Goal: Navigation & Orientation: Find specific page/section

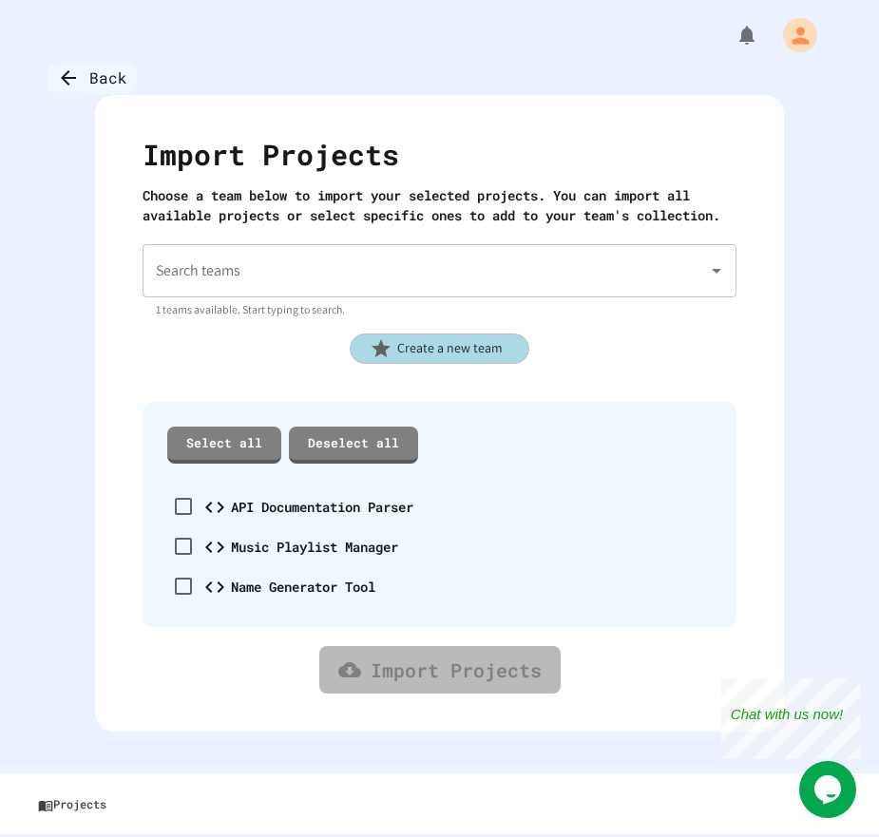
click at [105, 71] on div "Back" at bounding box center [92, 78] width 89 height 32
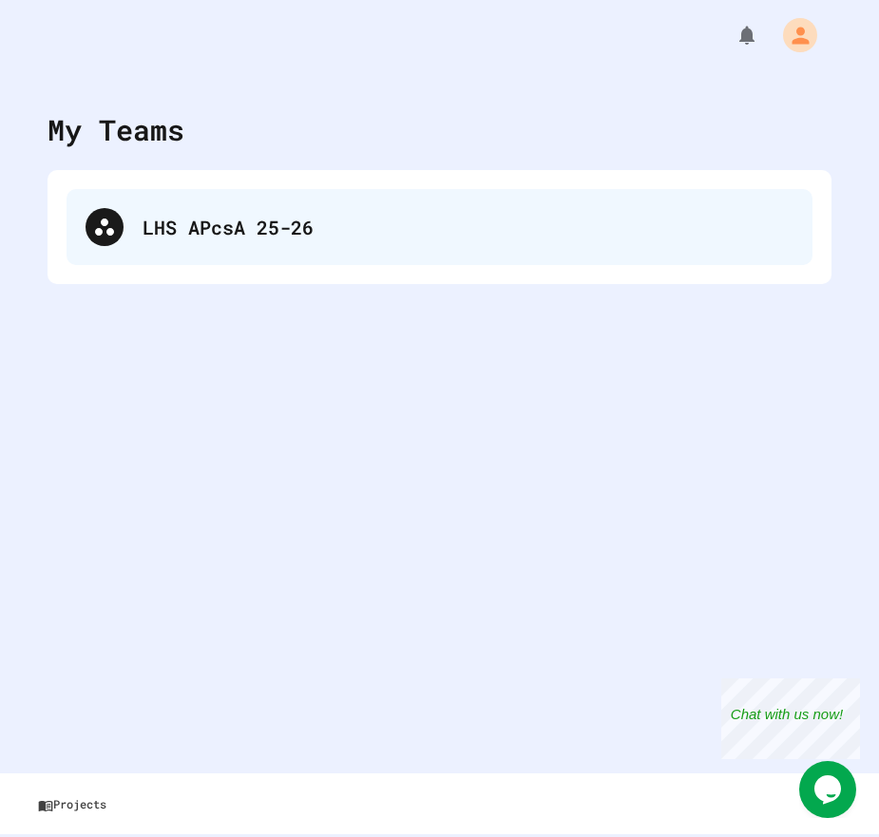
click at [260, 214] on div "LHS APcsA 25-26" at bounding box center [468, 227] width 651 height 29
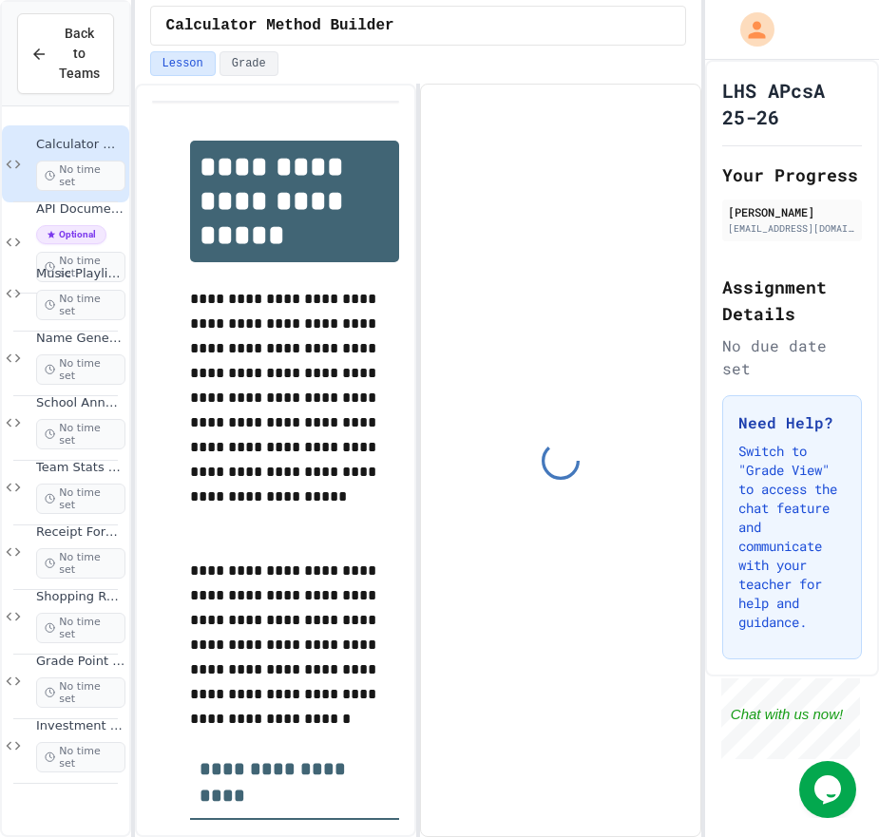
click at [81, 148] on span "Calculator Method Builder" at bounding box center [80, 145] width 89 height 16
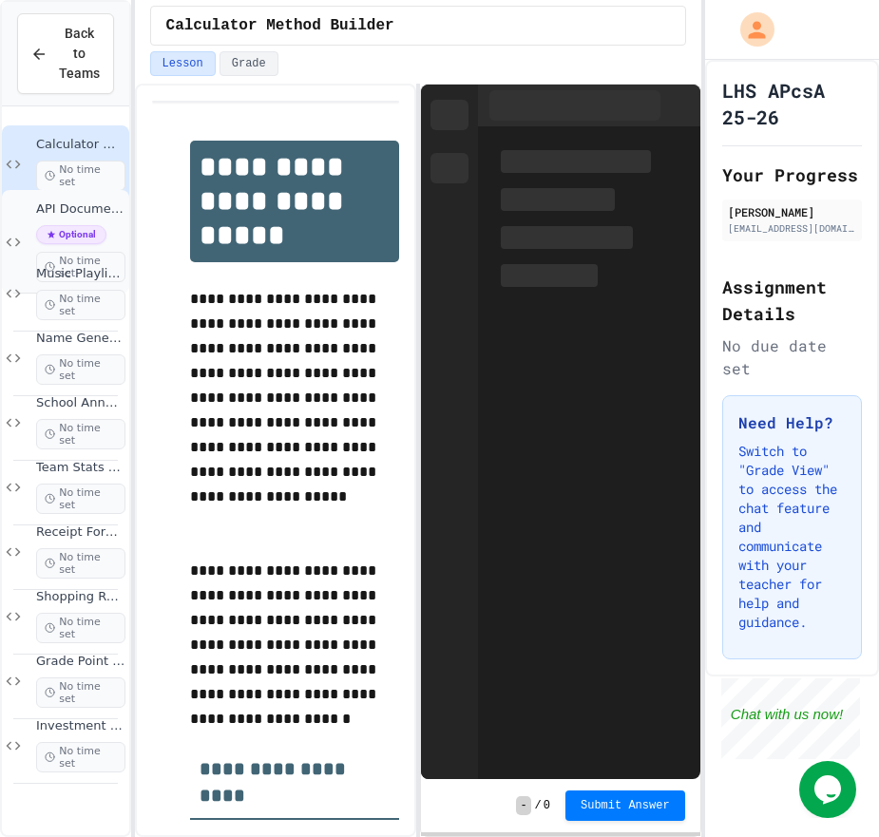
click at [116, 207] on span "API Documentation Parser" at bounding box center [80, 209] width 89 height 16
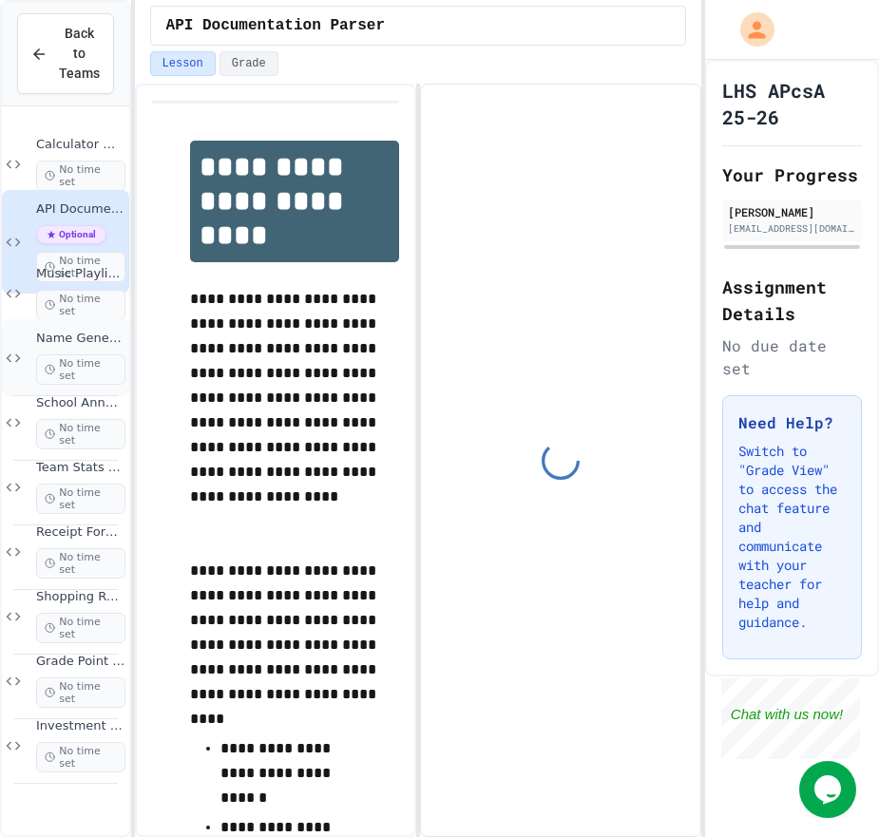
click at [105, 336] on span "Name Generator Tool" at bounding box center [80, 339] width 89 height 16
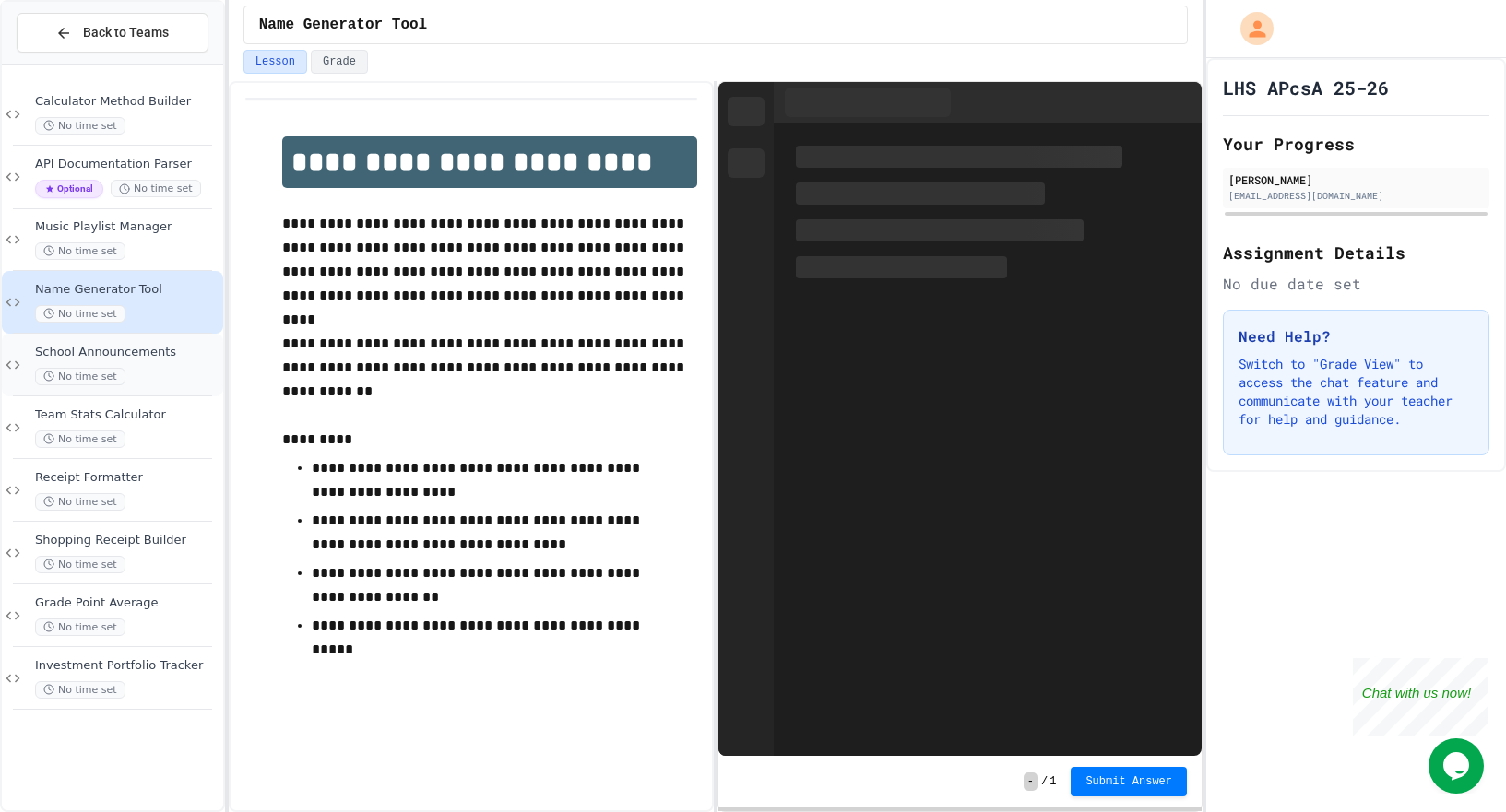
click at [139, 356] on span "School Announcements" at bounding box center [127, 352] width 184 height 16
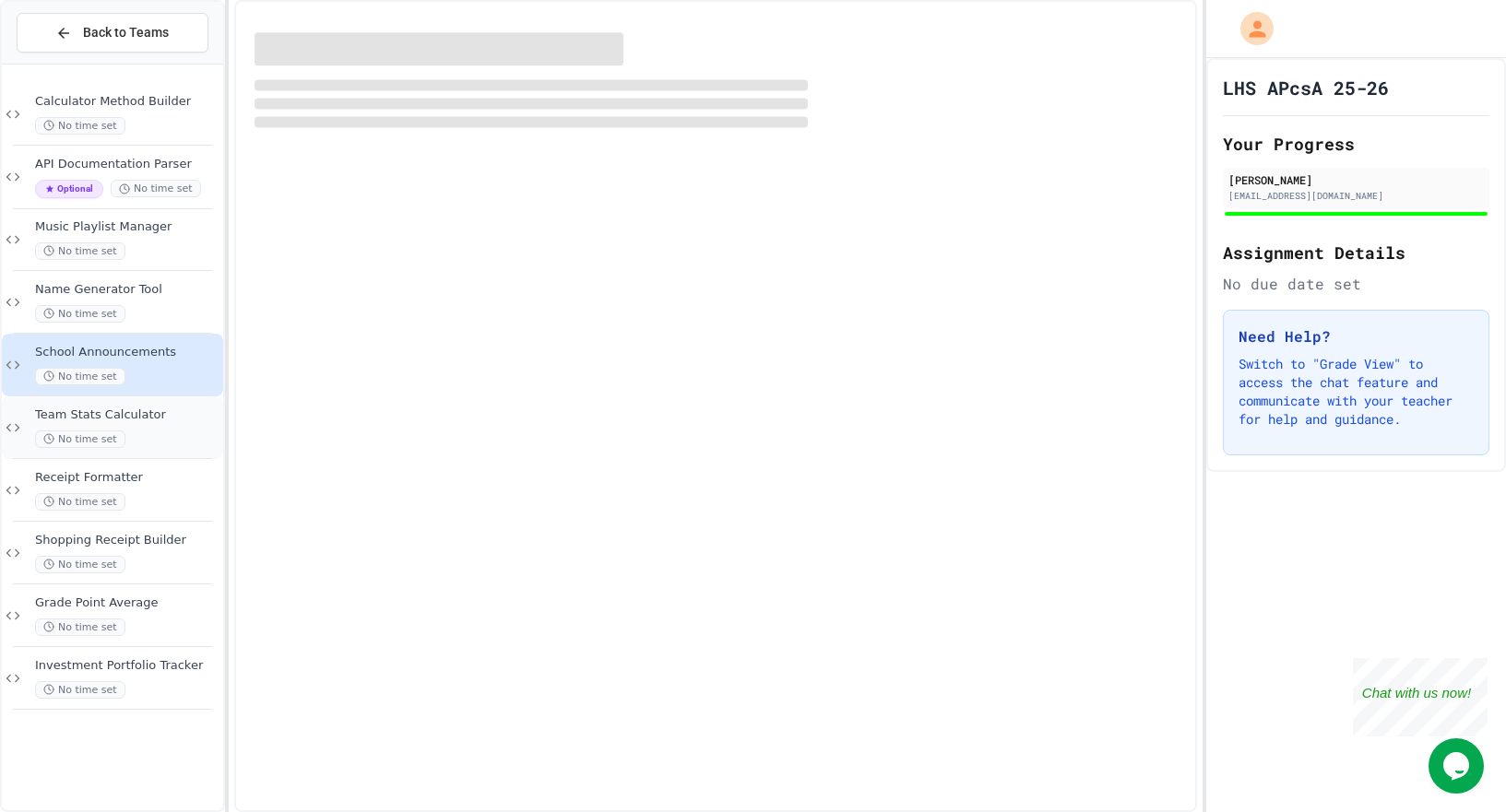
click at [173, 448] on div "No time set" at bounding box center [127, 439] width 184 height 17
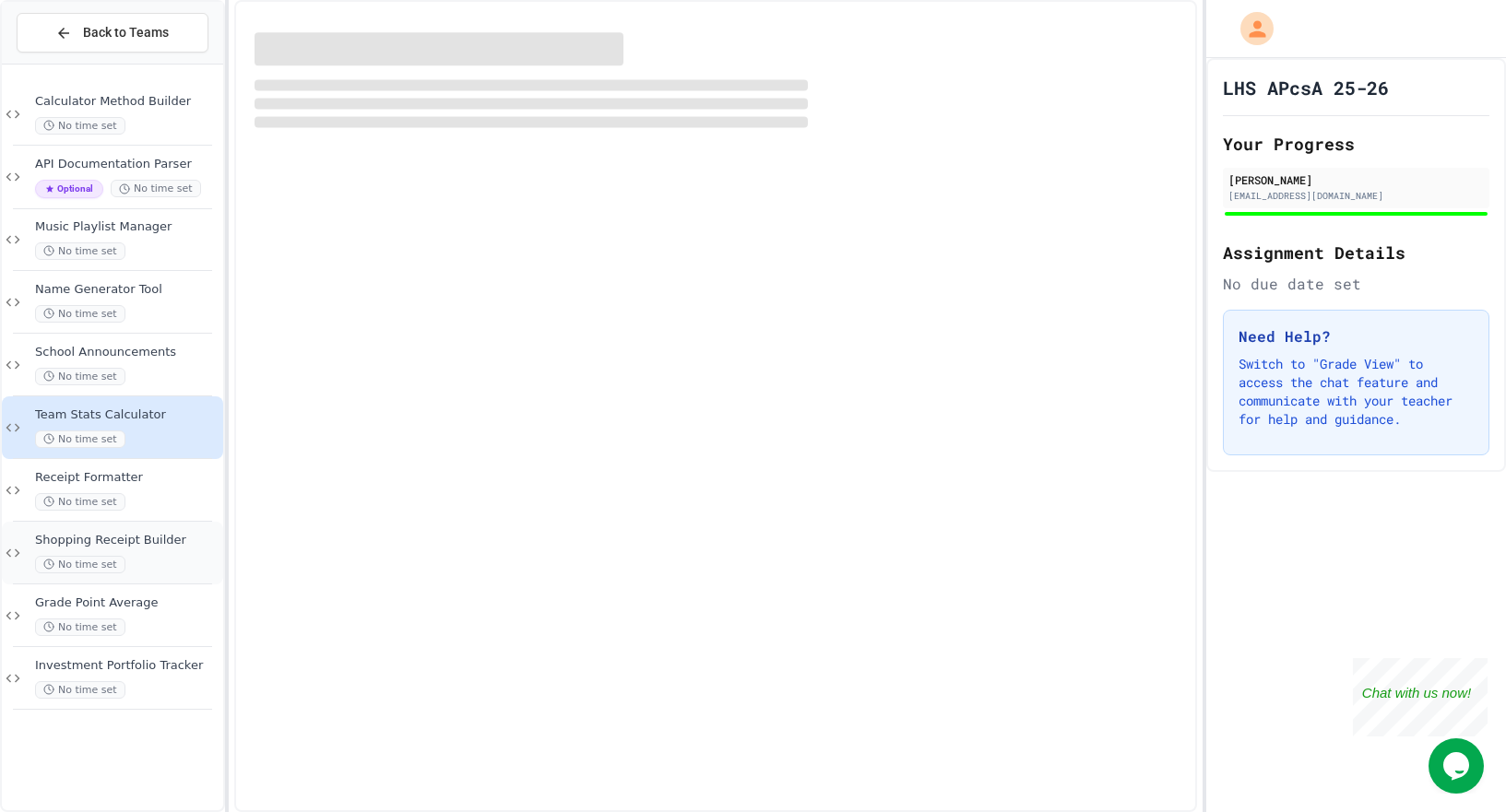
click at [161, 527] on div "Shopping Receipt Builder No time set" at bounding box center [113, 553] width 221 height 63
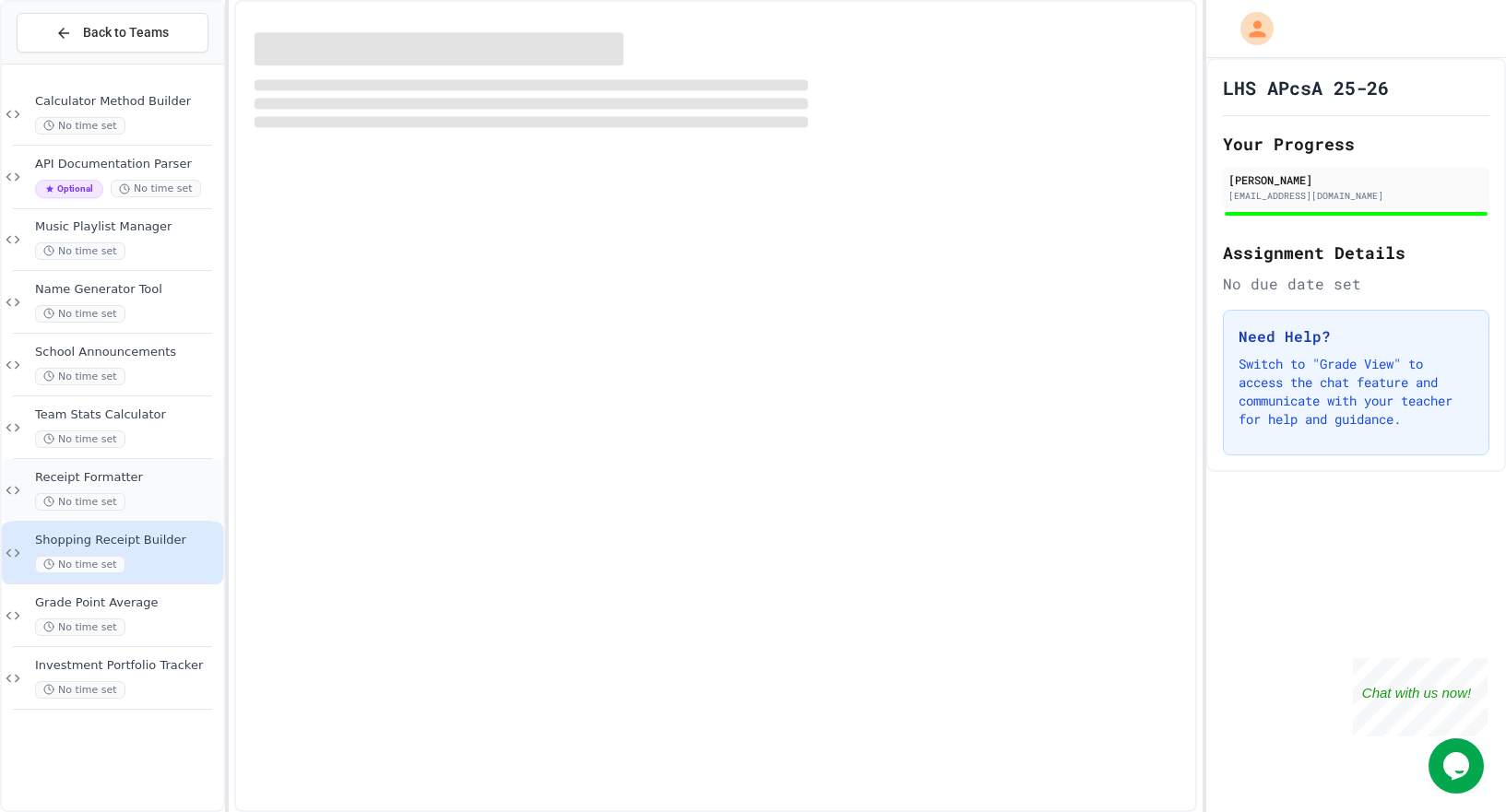
click at [158, 497] on div "No time set" at bounding box center [127, 502] width 184 height 17
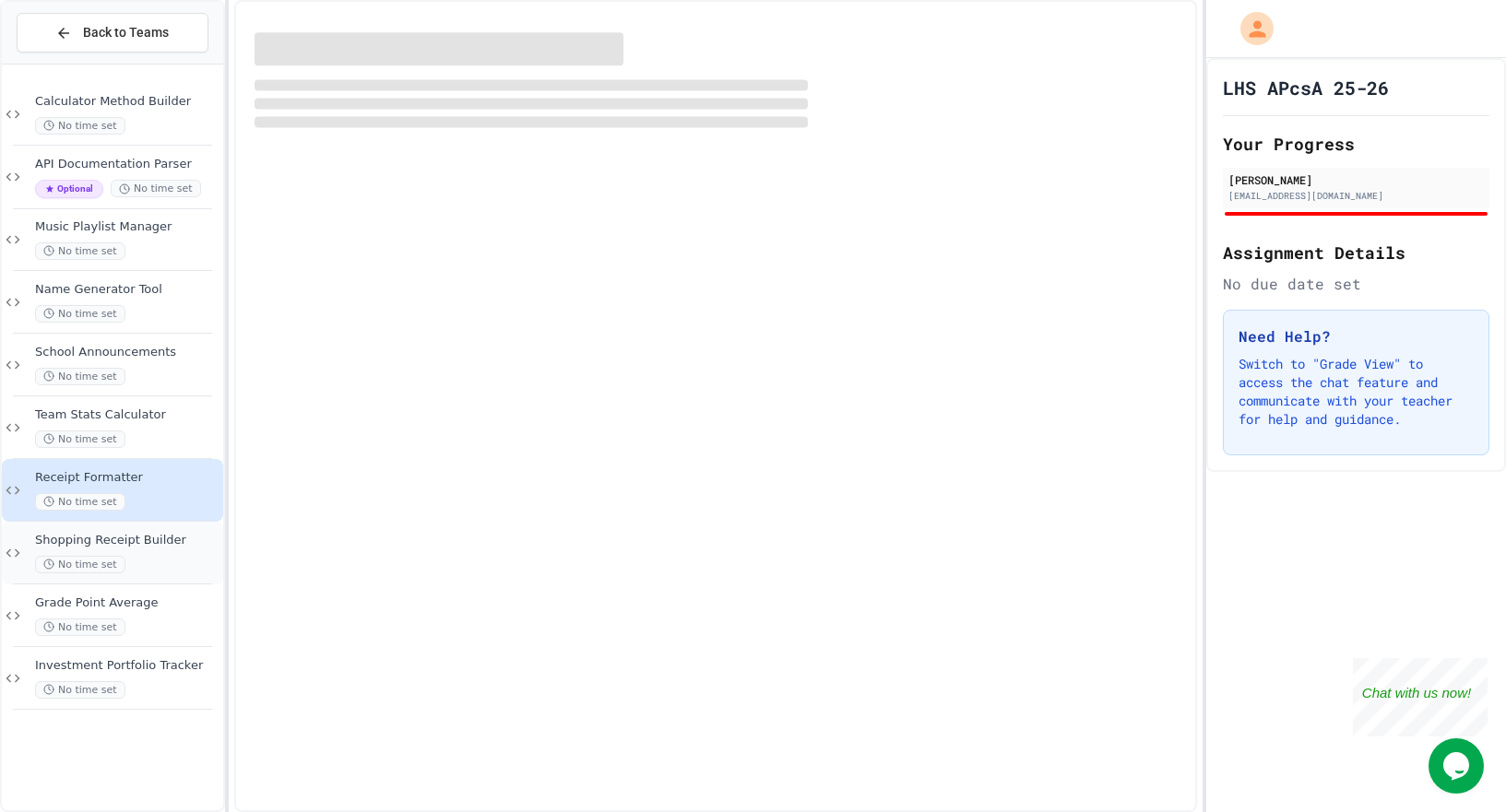
click at [177, 556] on div "No time set" at bounding box center [127, 565] width 184 height 17
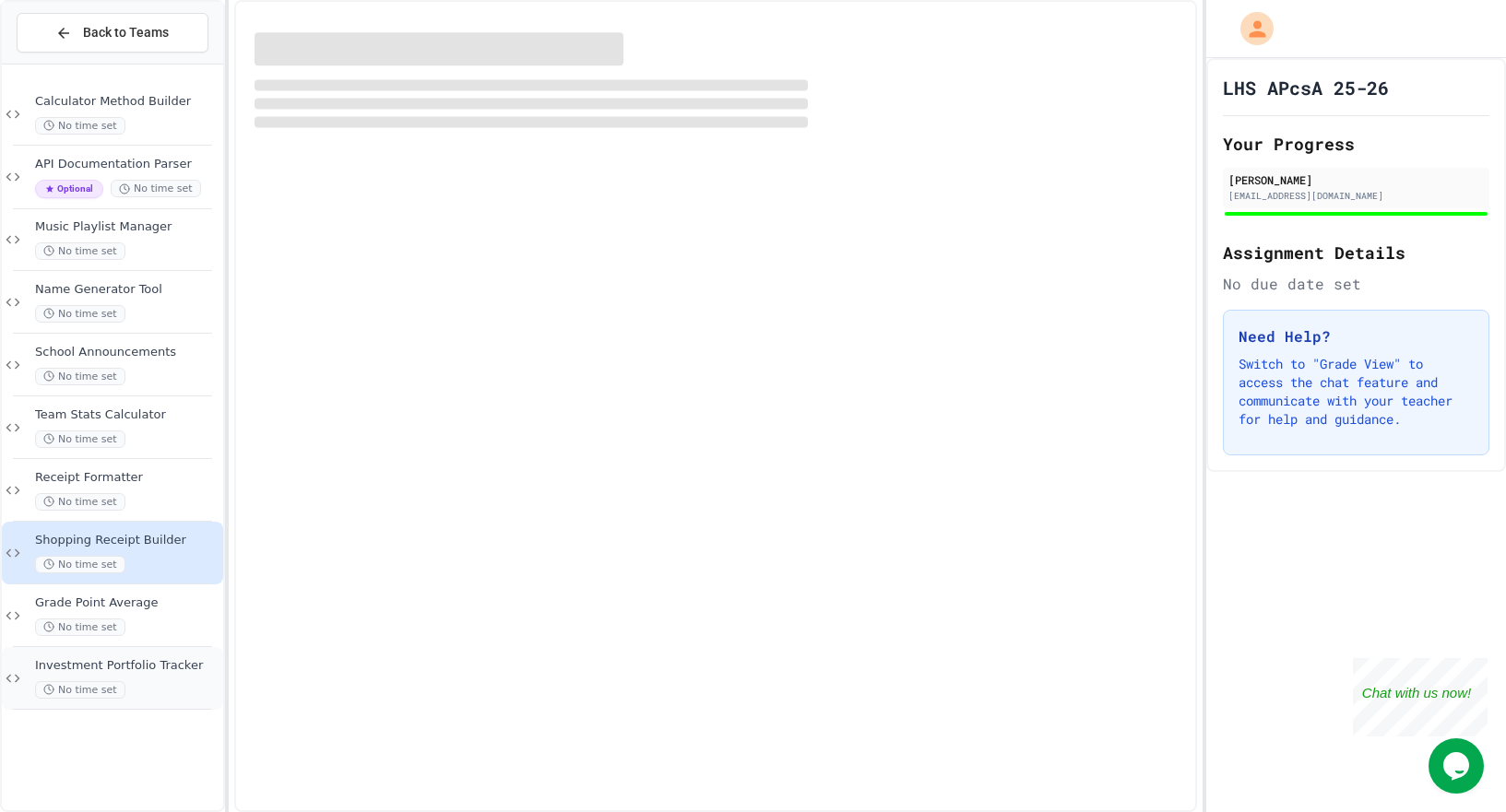
click at [178, 659] on span "Investment Portfolio Tracker" at bounding box center [127, 666] width 184 height 16
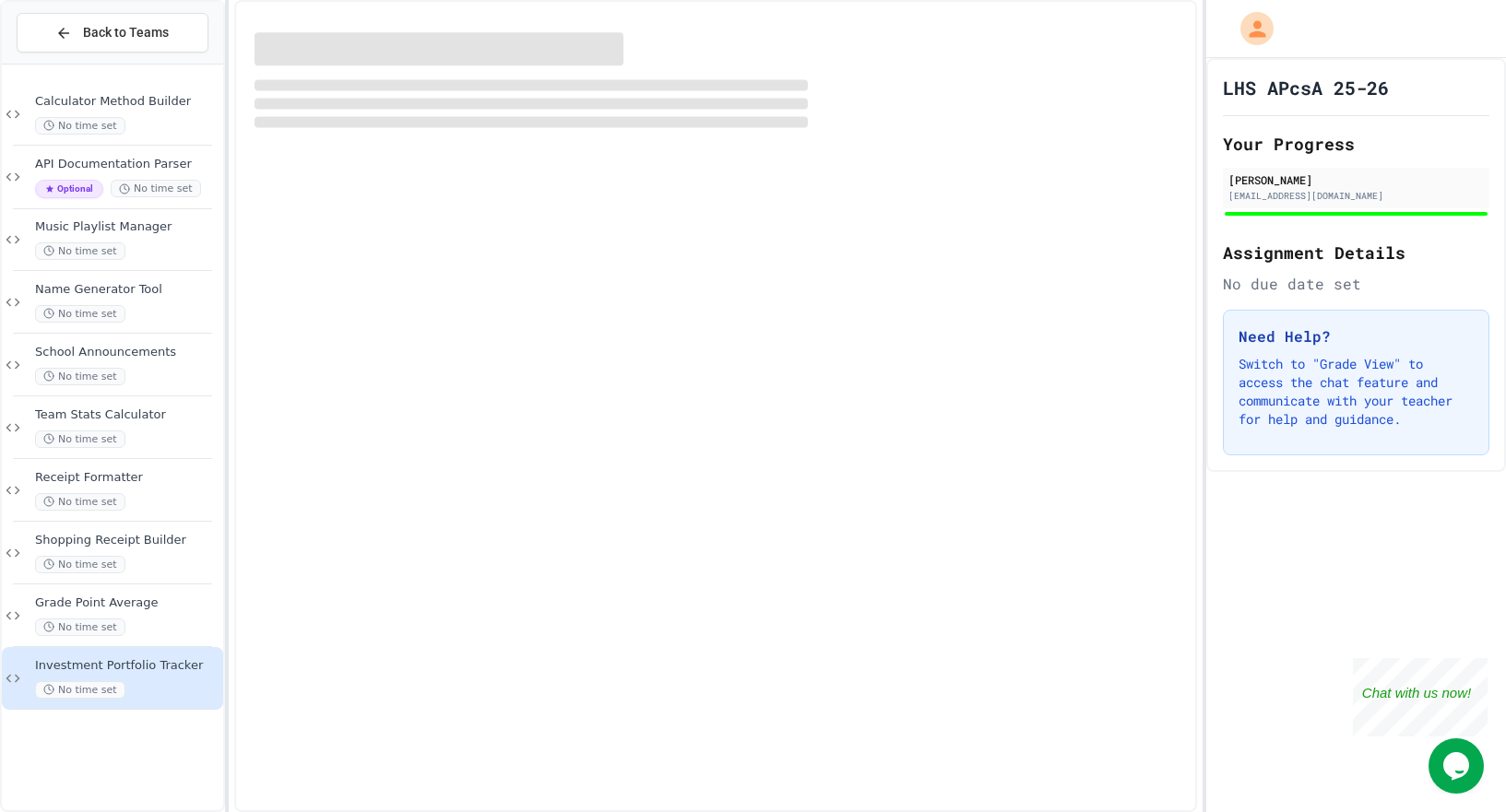
click at [531, 301] on div at bounding box center [715, 406] width 963 height 812
click at [151, 124] on div "No time set" at bounding box center [127, 126] width 184 height 17
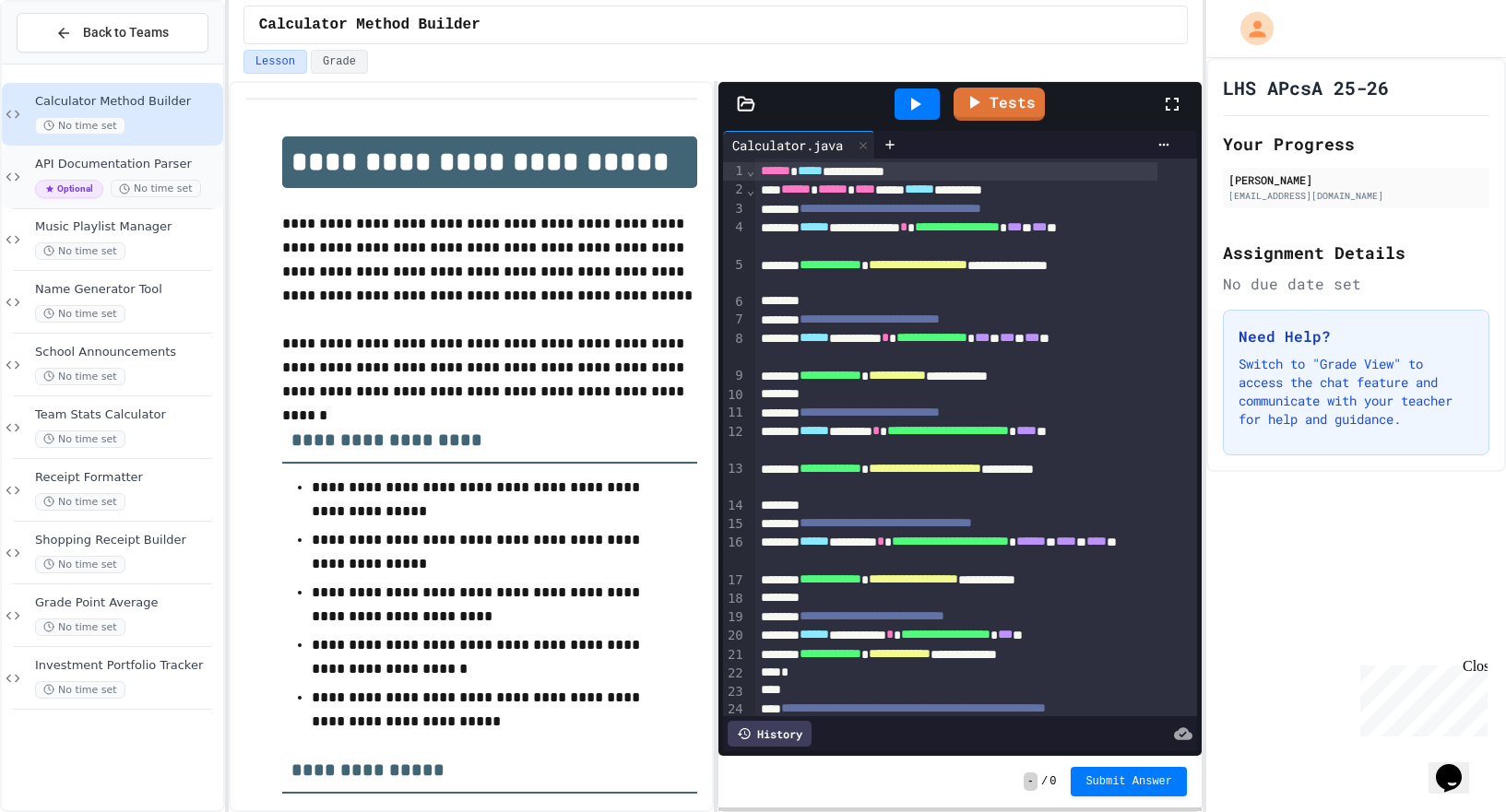
click at [117, 174] on div "API Documentation Parser Optional No time set" at bounding box center [127, 178] width 184 height 42
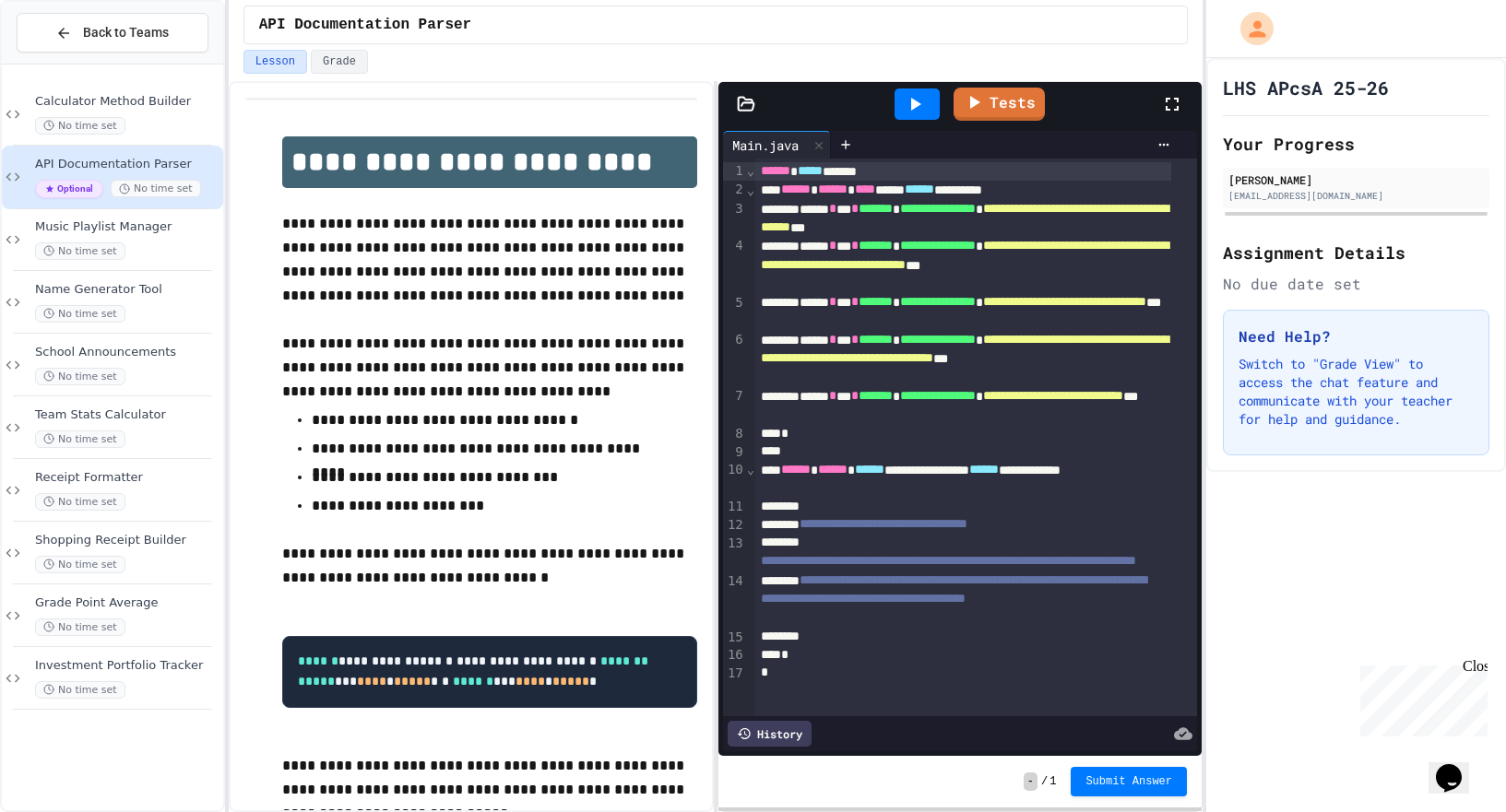
click at [179, 238] on div "Music Playlist Manager No time set" at bounding box center [127, 240] width 184 height 41
